Goal: Task Accomplishment & Management: Manage account settings

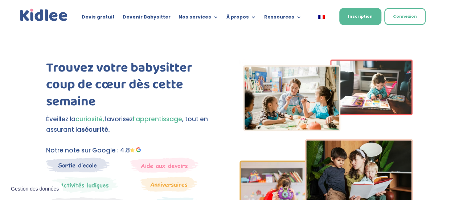
click at [408, 23] on link "Connexion" at bounding box center [404, 16] width 41 height 17
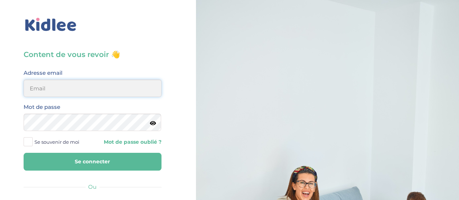
click at [75, 90] on input "email" at bounding box center [93, 87] width 138 height 17
type input "alexbaria@yahoo.com"
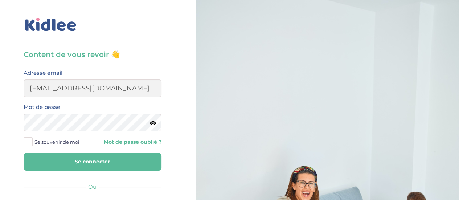
click at [98, 161] on button "Se connecter" at bounding box center [93, 162] width 138 height 18
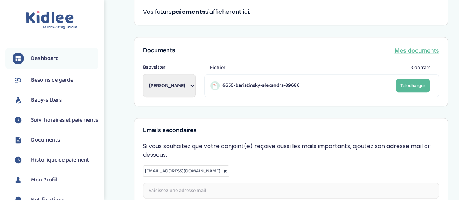
scroll to position [322, 0]
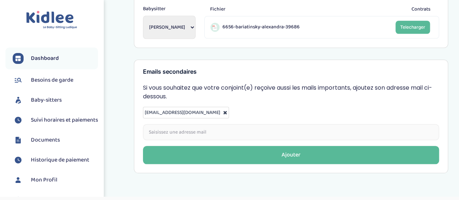
click at [45, 101] on span "Baby-sitters" at bounding box center [46, 100] width 31 height 9
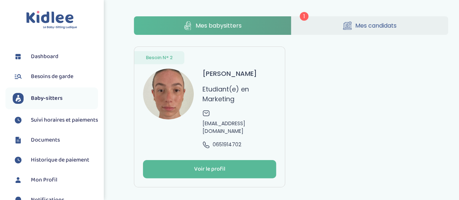
click at [48, 21] on img at bounding box center [51, 20] width 51 height 19
click at [368, 24] on span "Mes candidats" at bounding box center [375, 25] width 41 height 9
click at [351, 24] on icon at bounding box center [347, 25] width 9 height 9
